Goal: Task Accomplishment & Management: Manage account settings

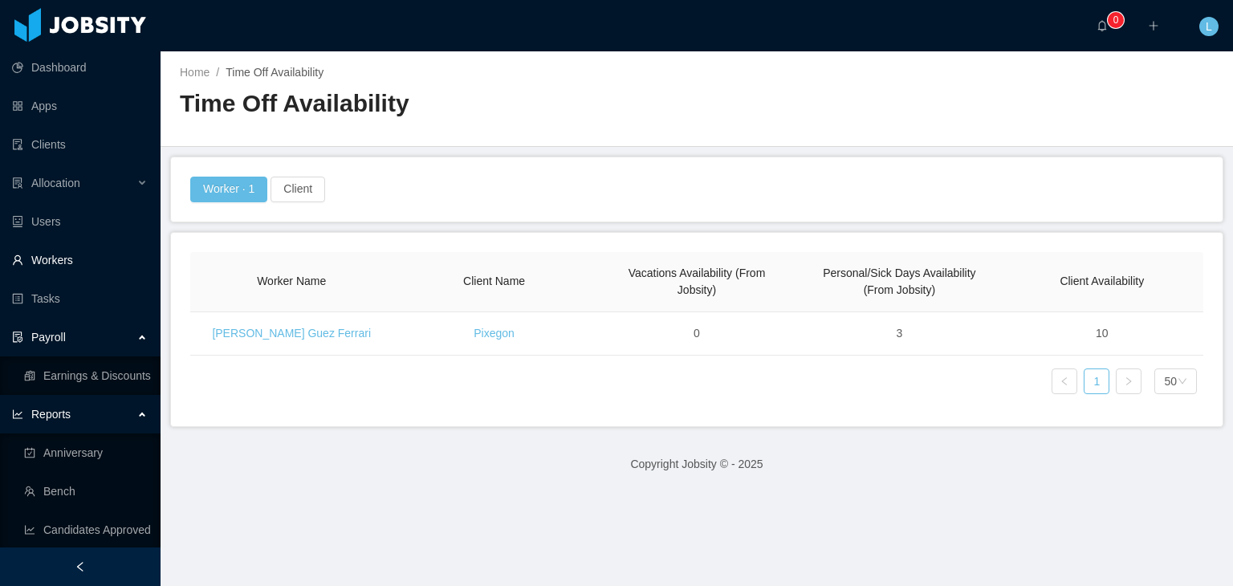
click at [79, 264] on link "Workers" at bounding box center [80, 260] width 136 height 32
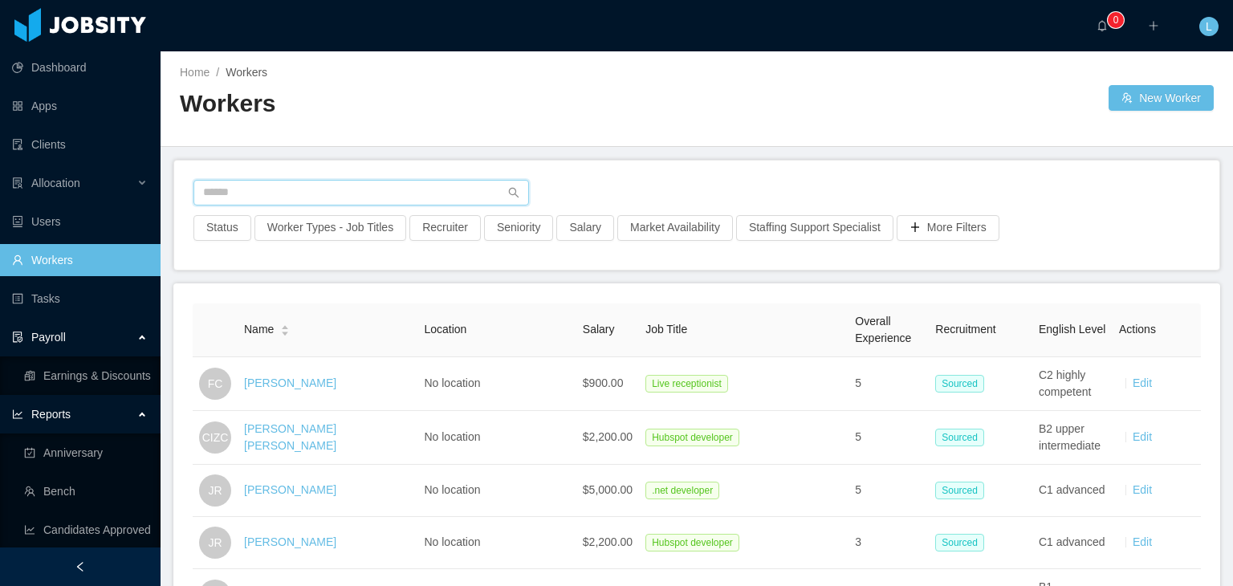
click at [306, 204] on input "text" at bounding box center [360, 193] width 335 height 26
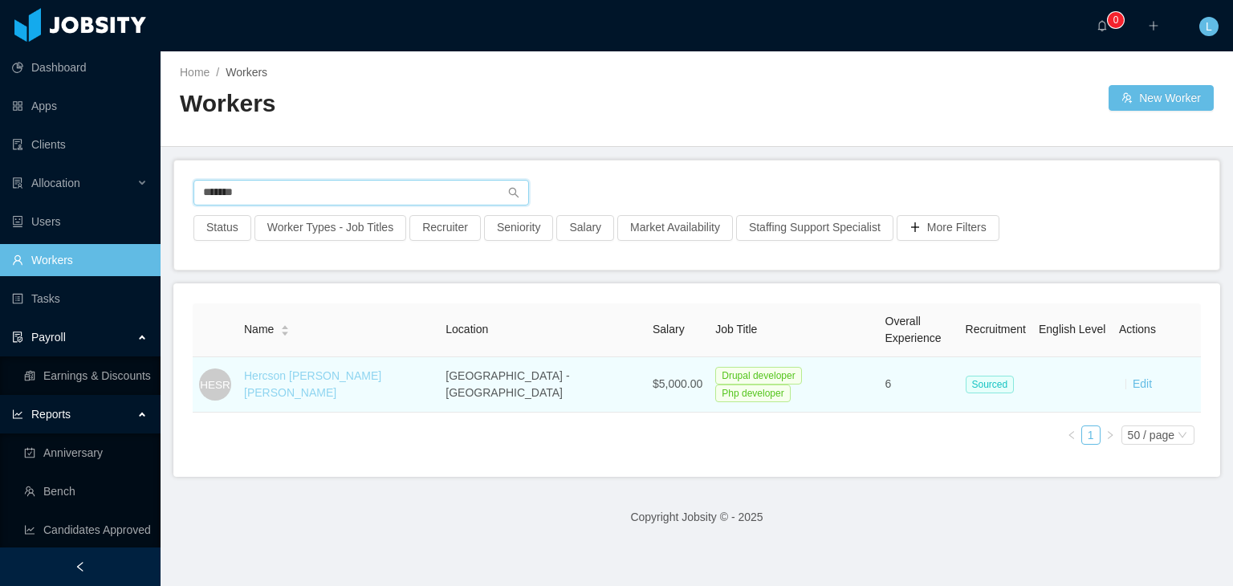
type input "*******"
click at [343, 379] on link "Hercson [PERSON_NAME] [PERSON_NAME]" at bounding box center [312, 384] width 137 height 30
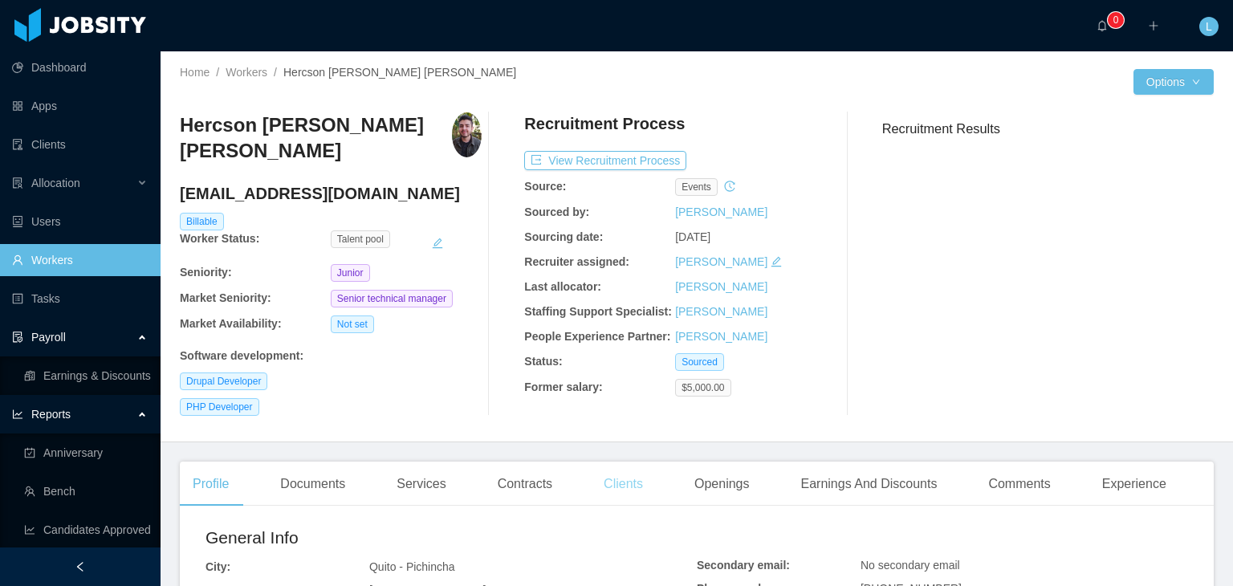
click at [604, 473] on div "Clients" at bounding box center [623, 483] width 65 height 45
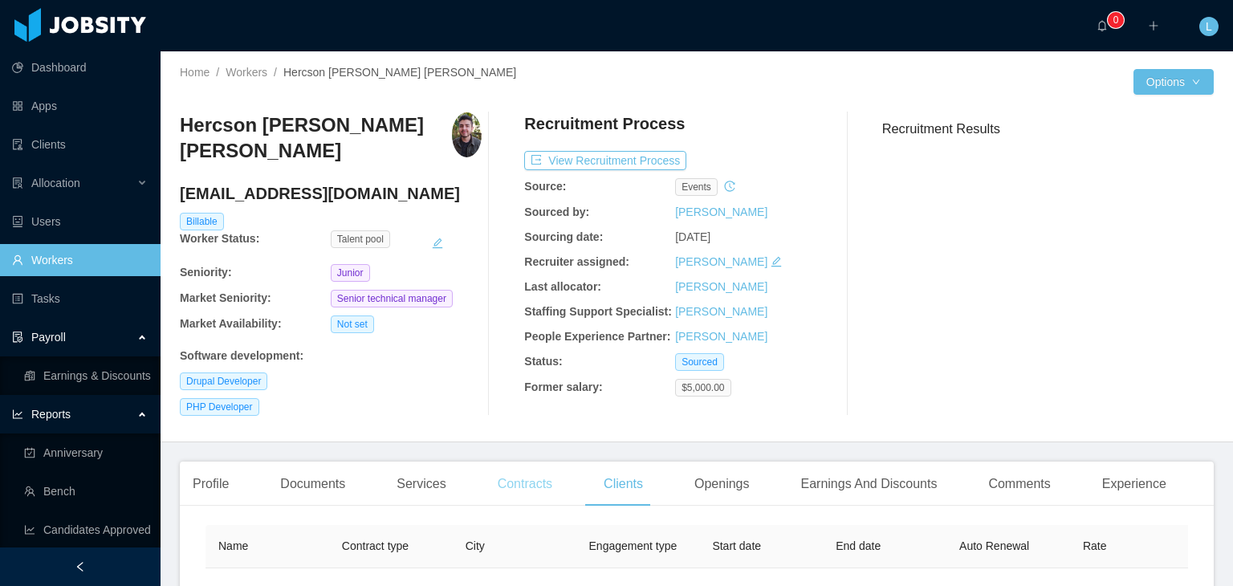
click at [546, 492] on div "Contracts" at bounding box center [525, 483] width 80 height 45
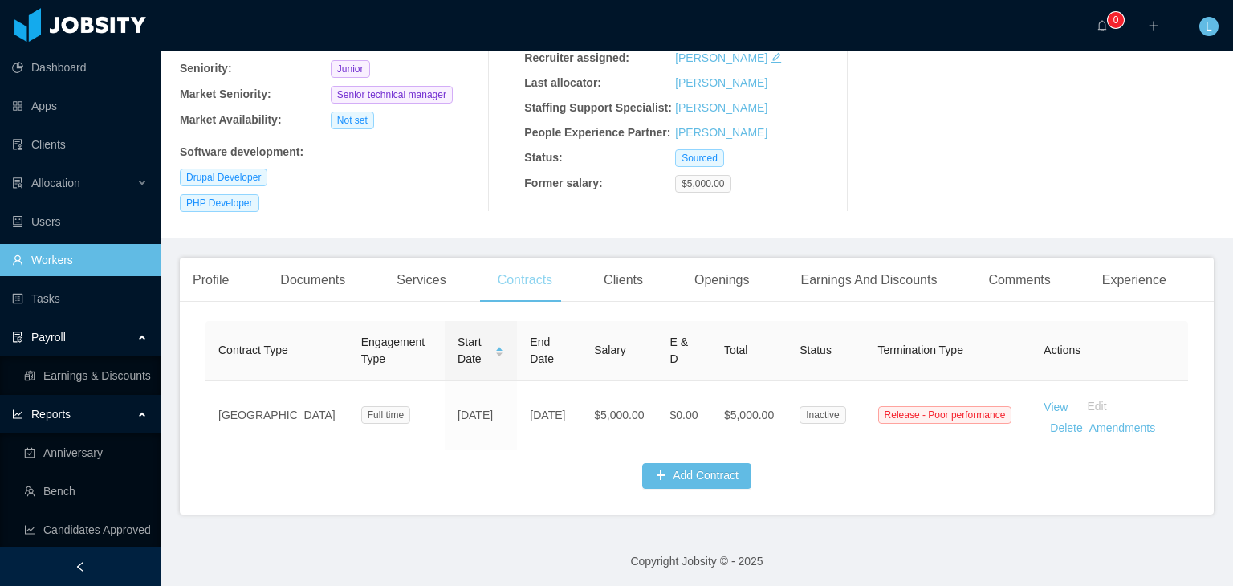
scroll to position [220, 0]
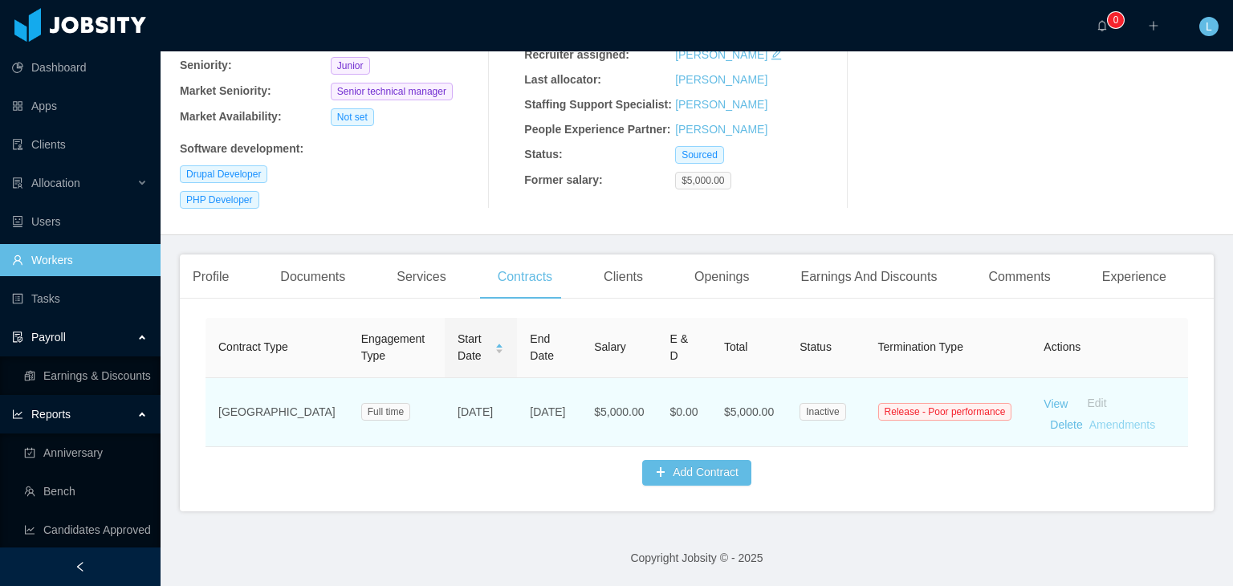
click at [1089, 418] on link "Amendments" at bounding box center [1122, 424] width 66 height 13
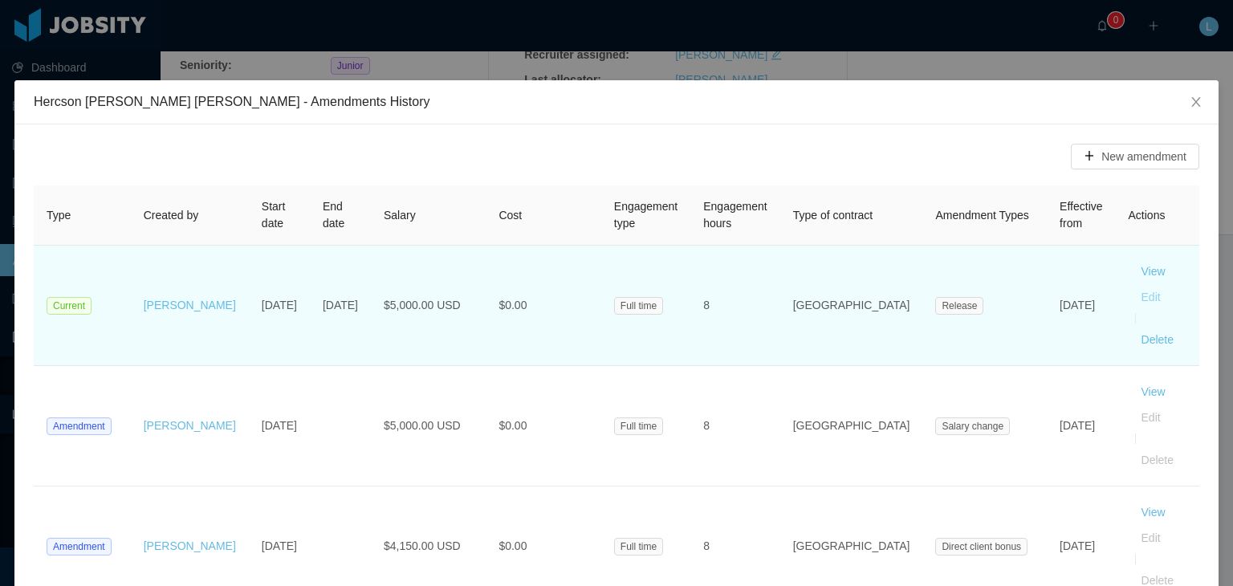
click at [1128, 301] on button "Edit" at bounding box center [1150, 297] width 45 height 26
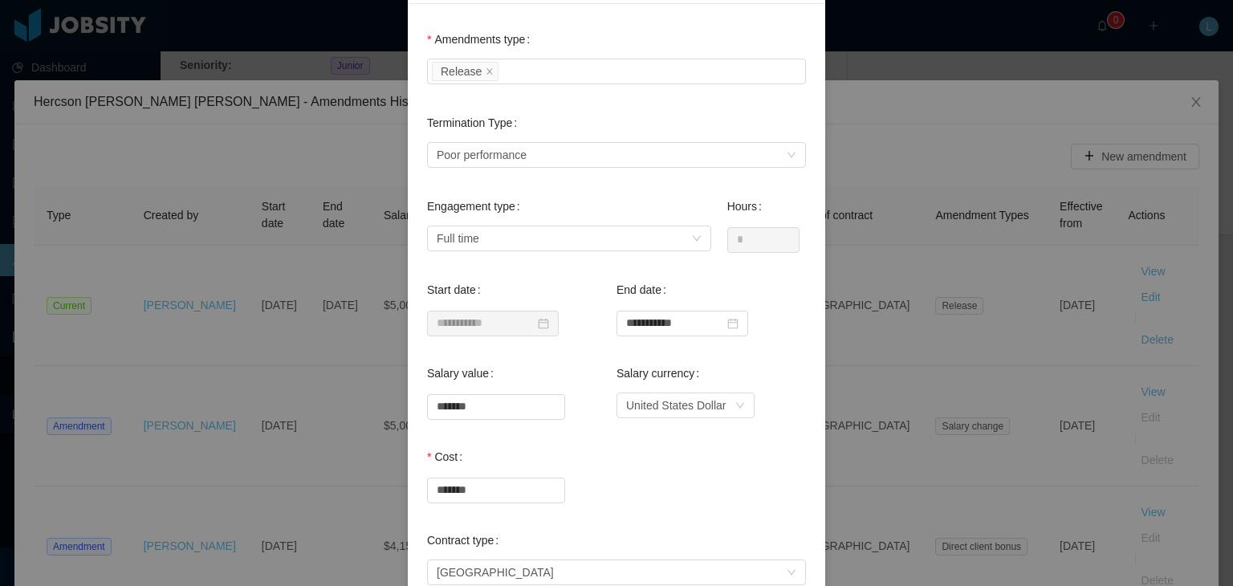
scroll to position [161, 0]
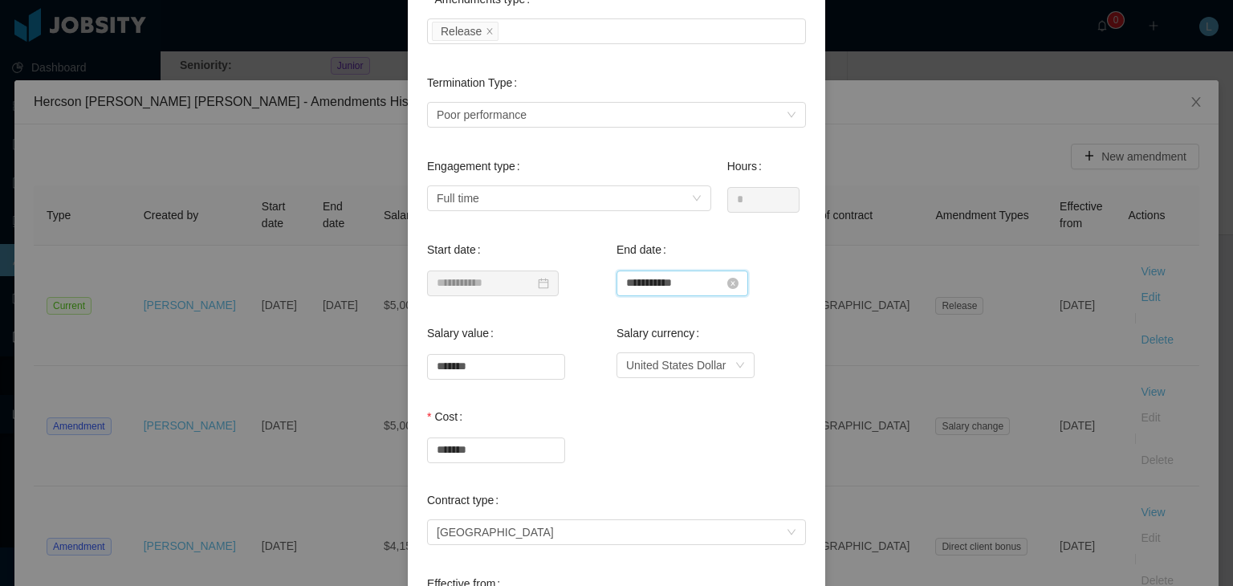
click at [696, 278] on input "**********" at bounding box center [682, 283] width 132 height 26
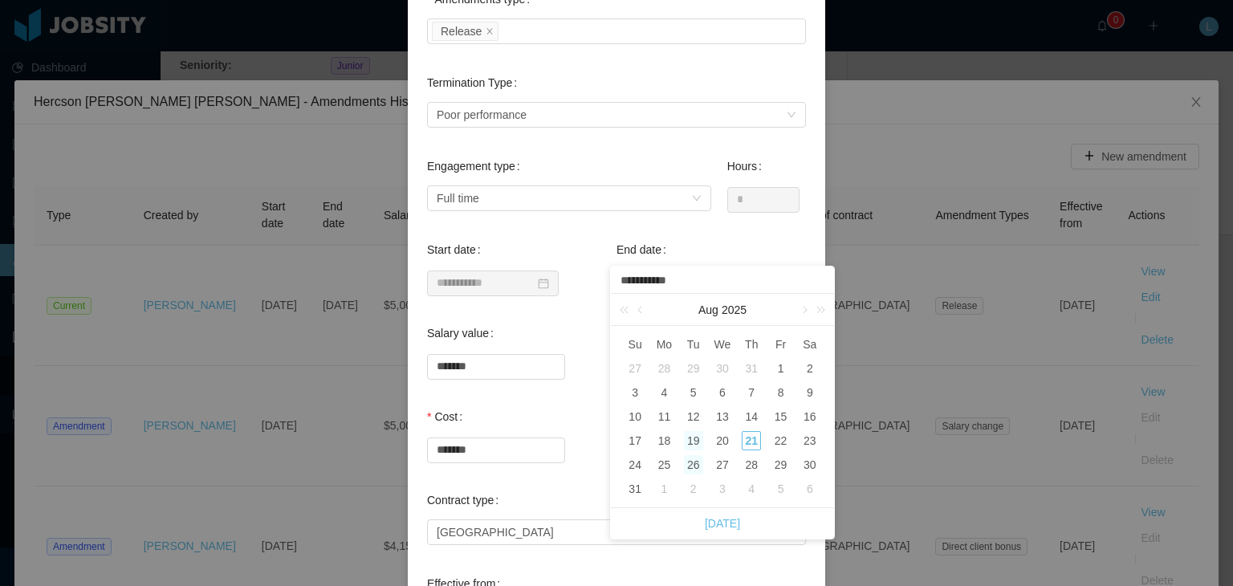
click at [697, 465] on div "26" at bounding box center [693, 464] width 19 height 19
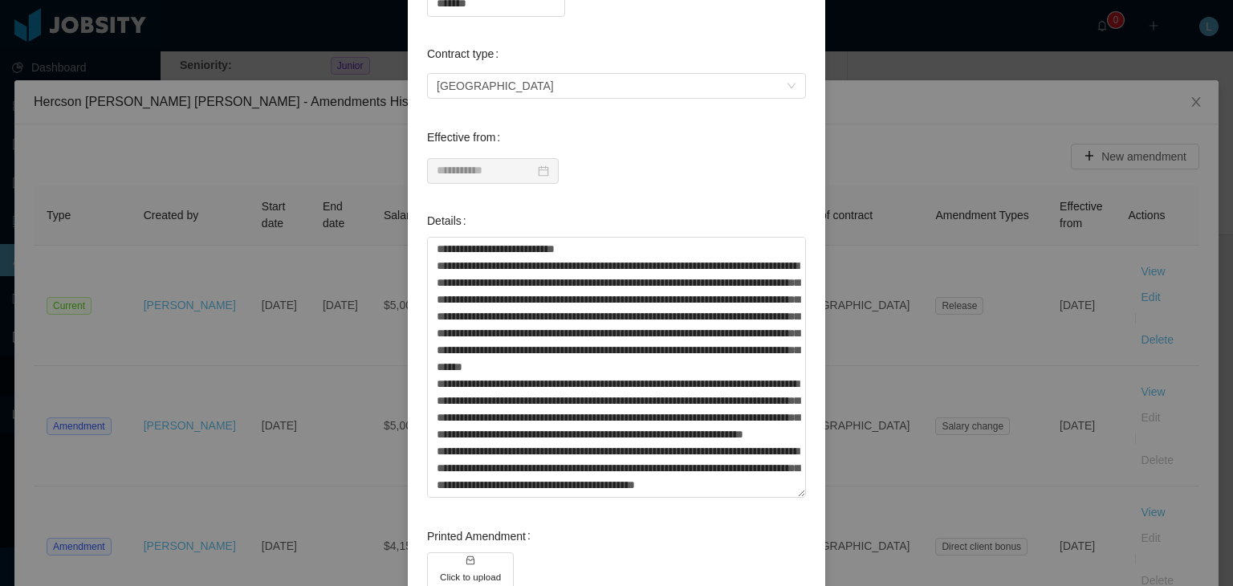
scroll to position [747, 0]
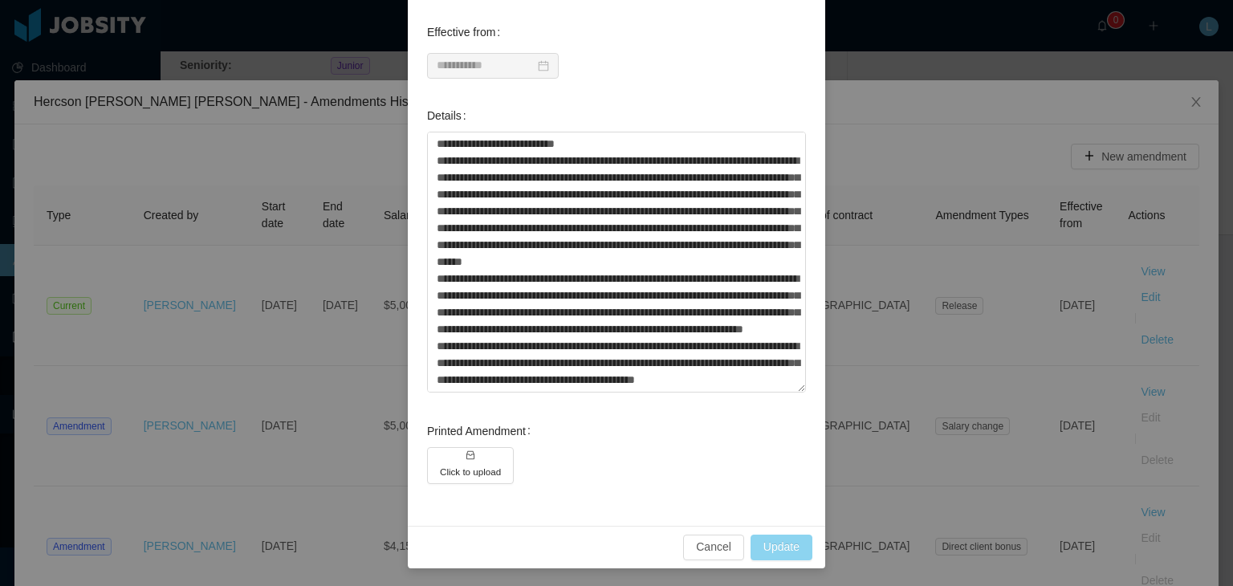
click at [776, 553] on button "Update" at bounding box center [781, 547] width 62 height 26
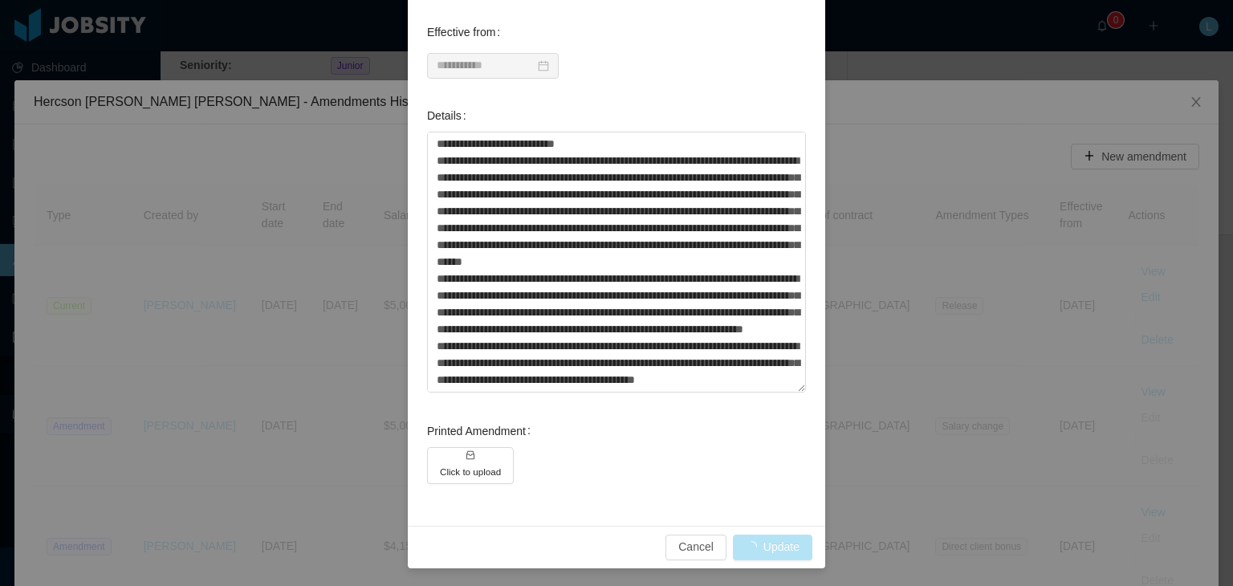
type input "**********"
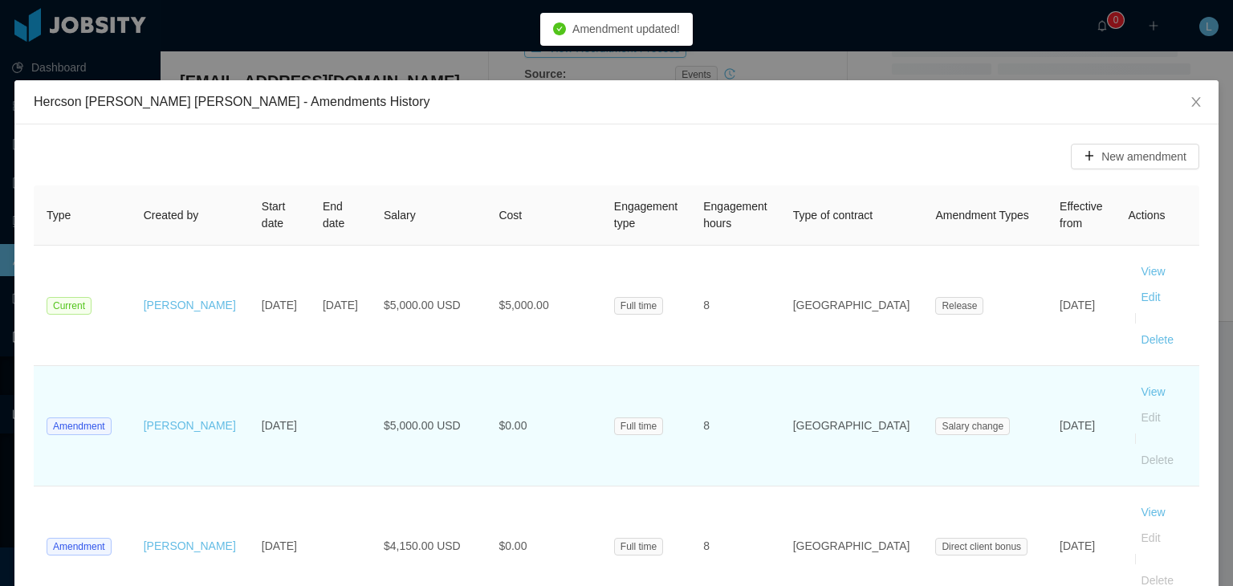
scroll to position [212, 0]
